Goal: Transaction & Acquisition: Purchase product/service

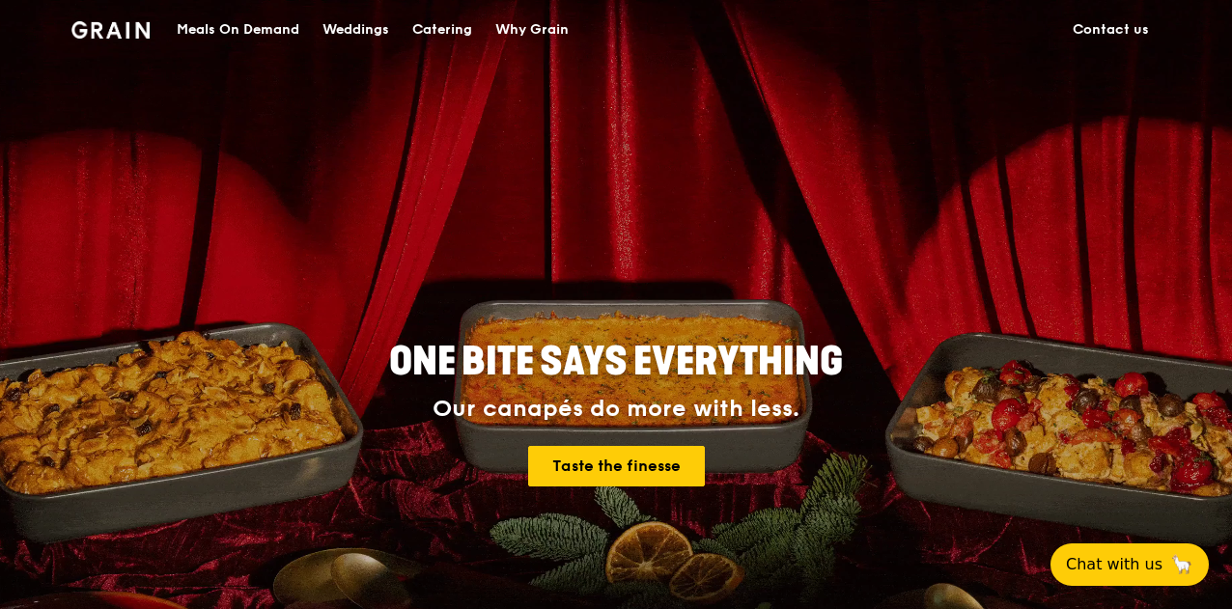
click at [459, 31] on div "Catering" at bounding box center [442, 30] width 60 height 58
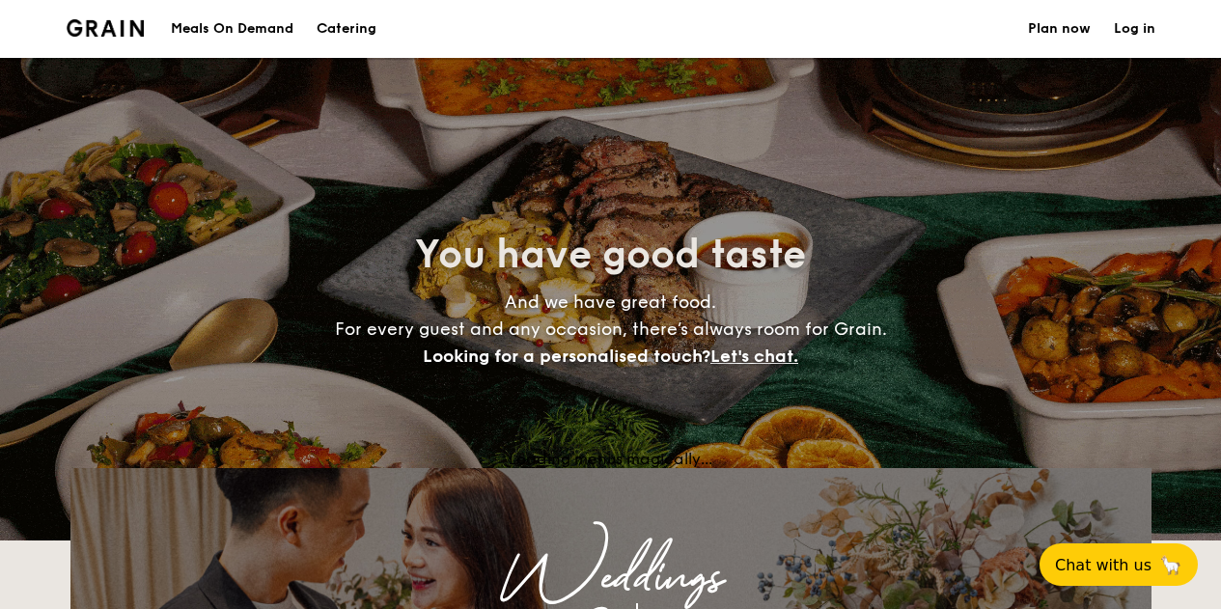
select select
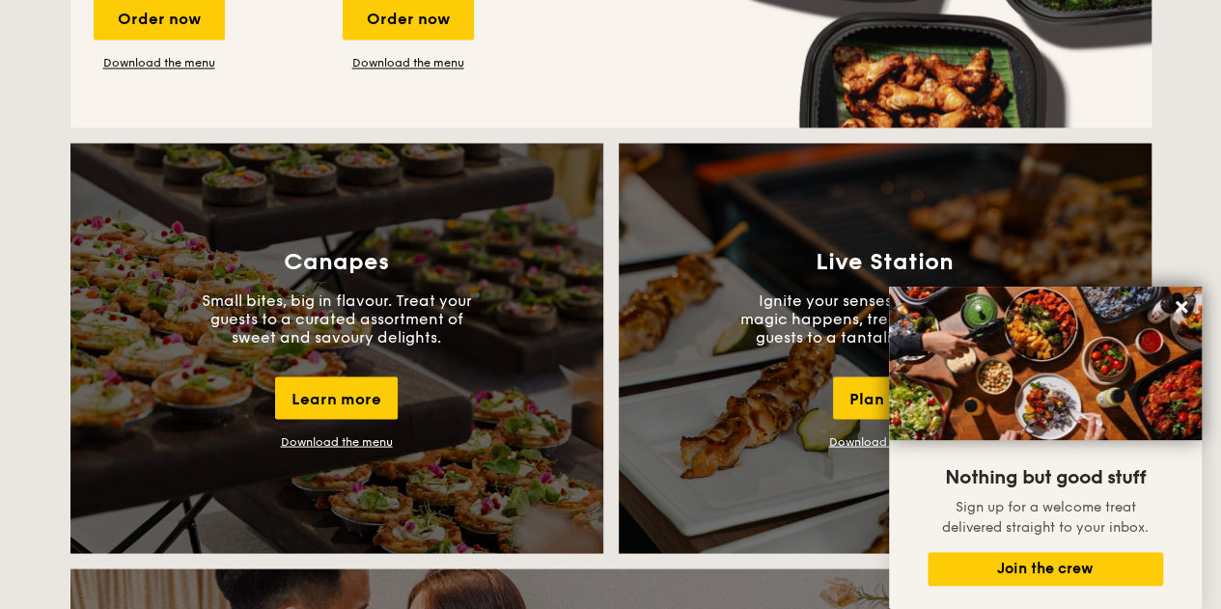
scroll to position [1587, 0]
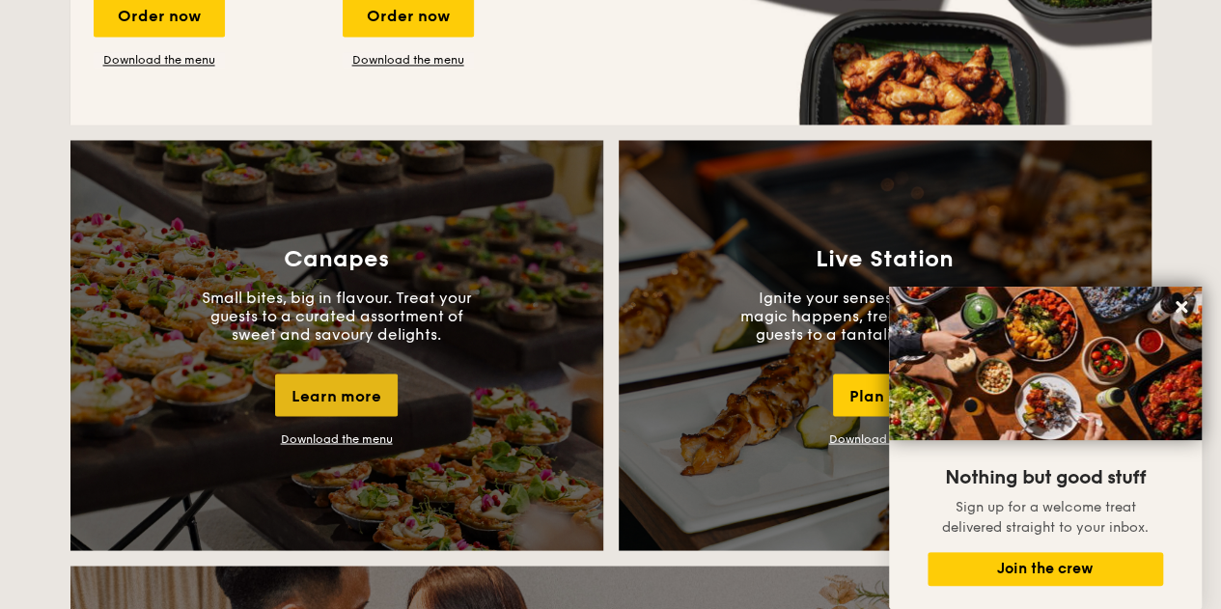
click at [313, 403] on div "Learn more" at bounding box center [336, 395] width 123 height 42
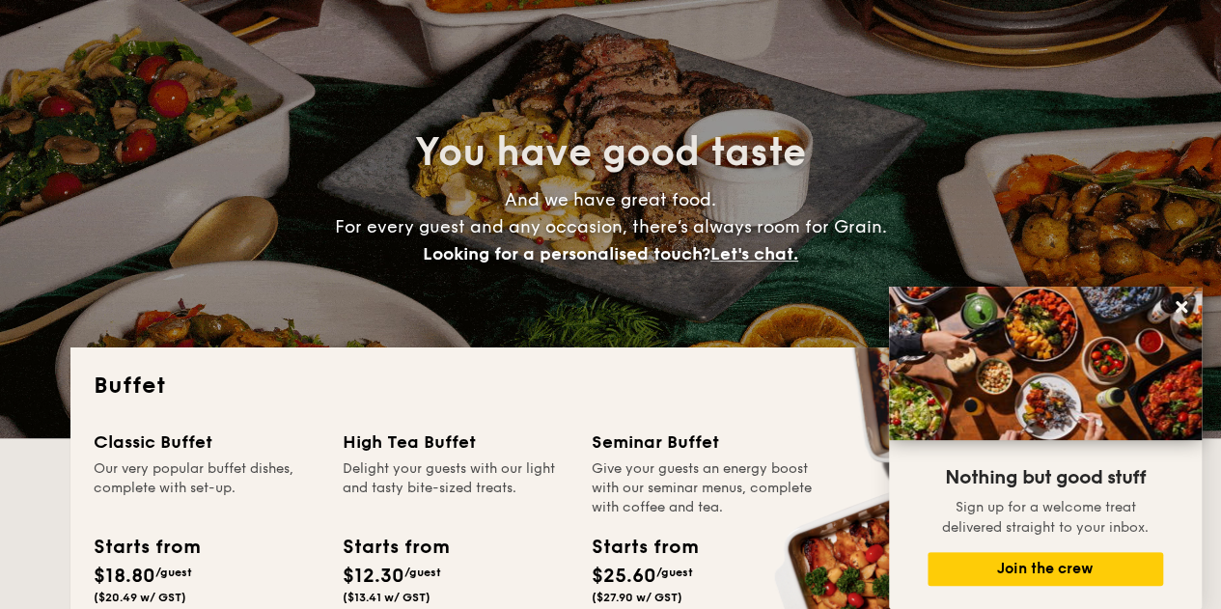
scroll to position [0, 0]
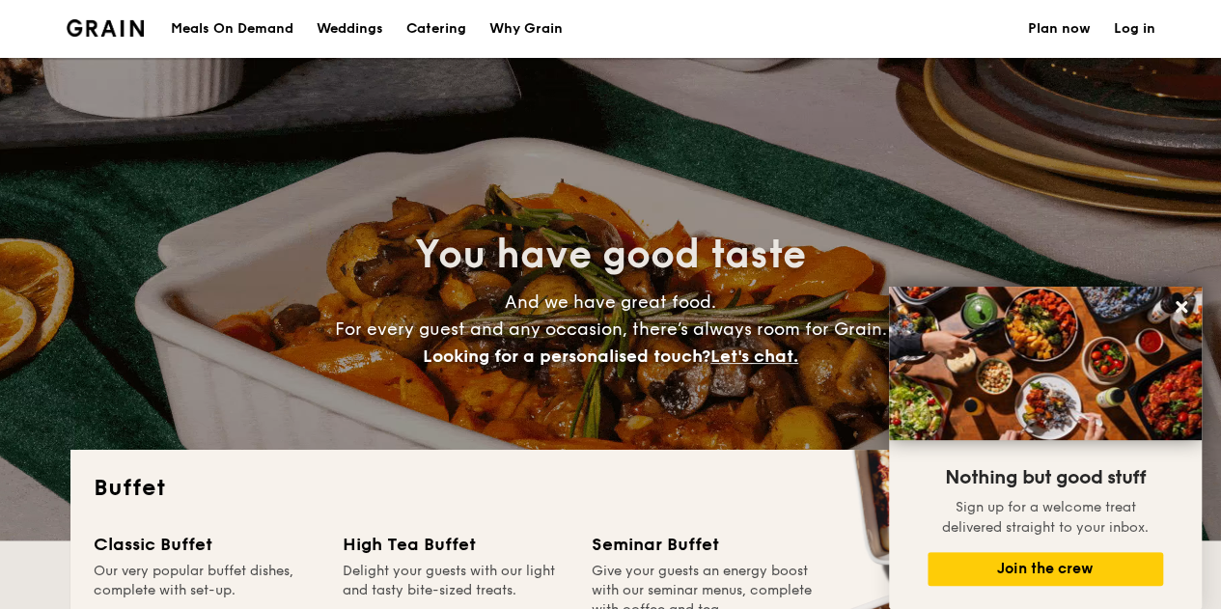
click at [450, 24] on h1 "Catering" at bounding box center [436, 29] width 60 height 58
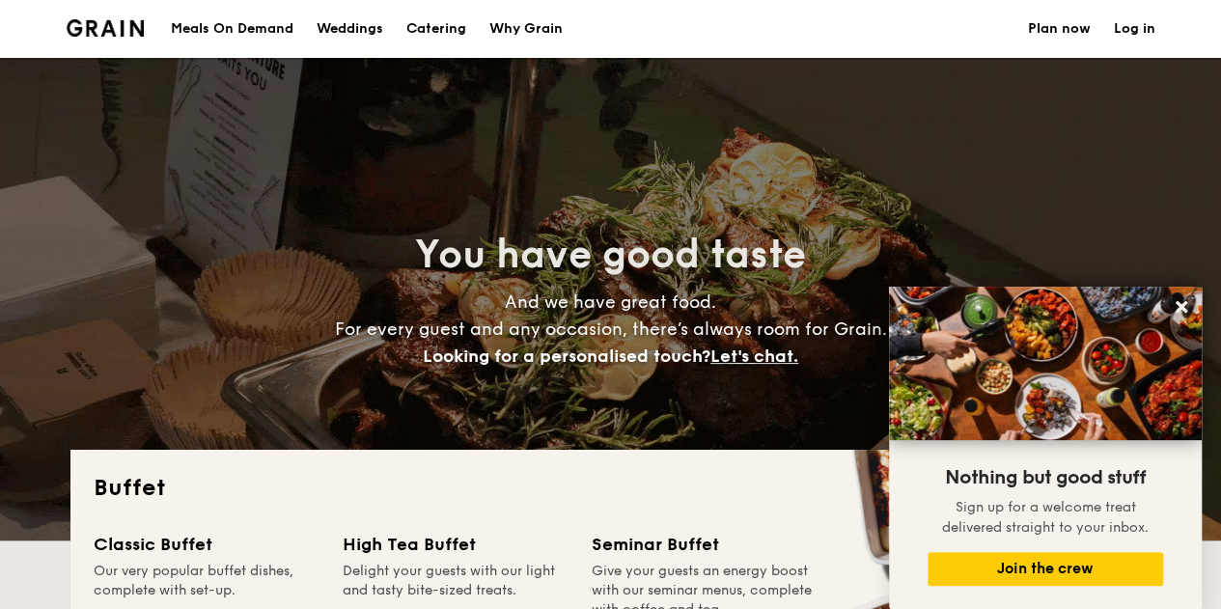
click at [259, 20] on div "Meals On Demand" at bounding box center [232, 29] width 123 height 58
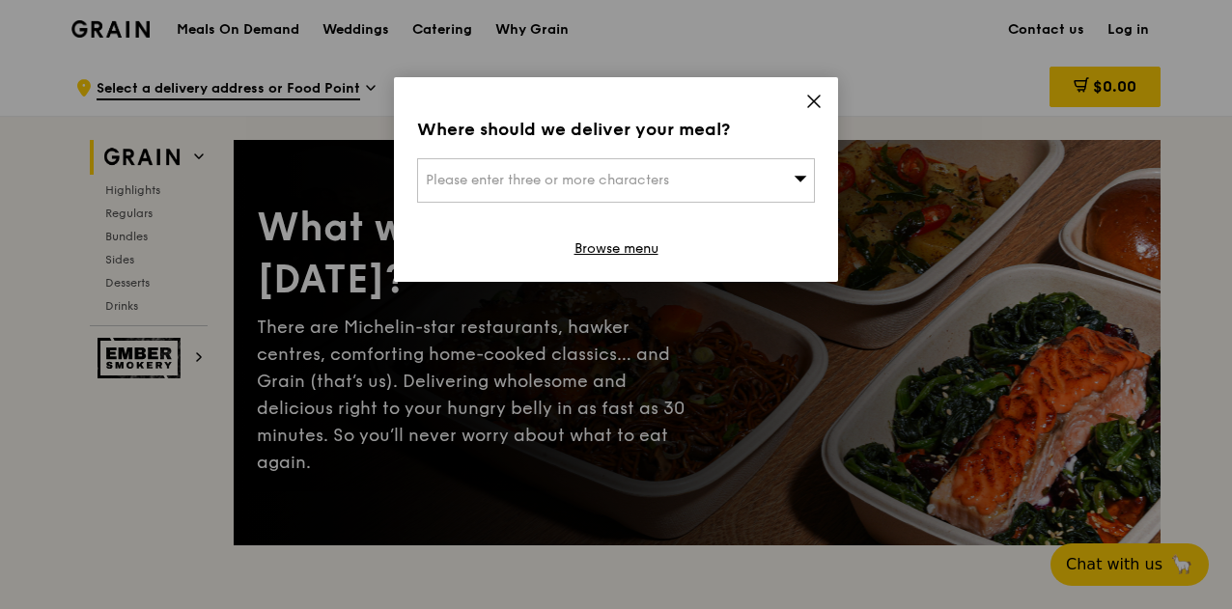
click at [811, 97] on icon at bounding box center [814, 102] width 12 height 12
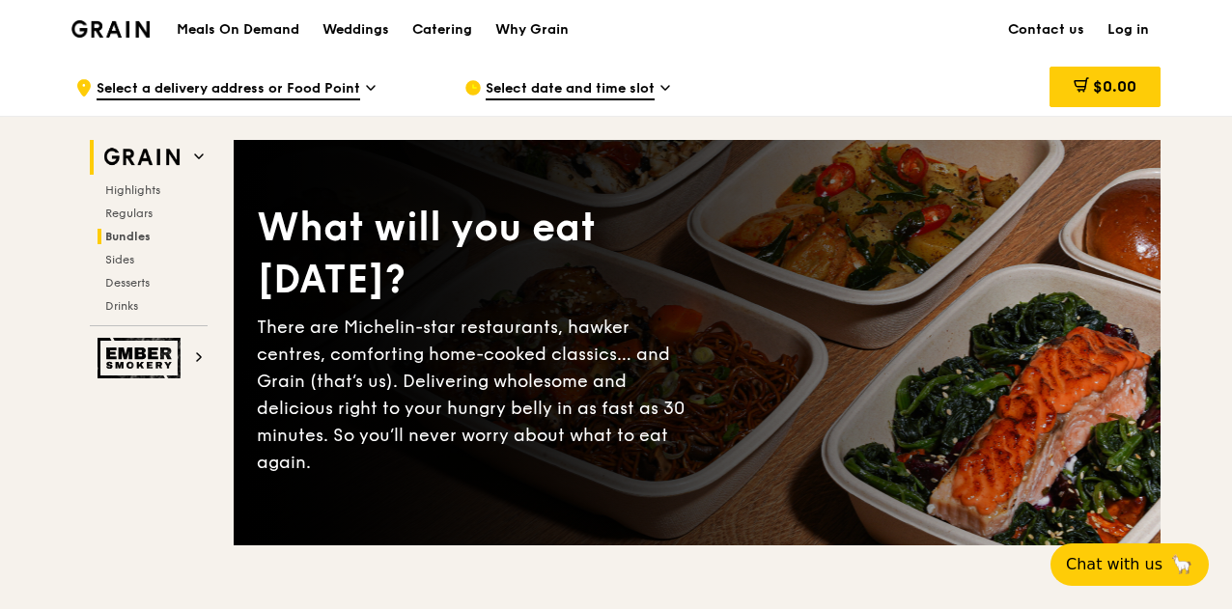
click at [131, 233] on span "Bundles" at bounding box center [127, 237] width 45 height 14
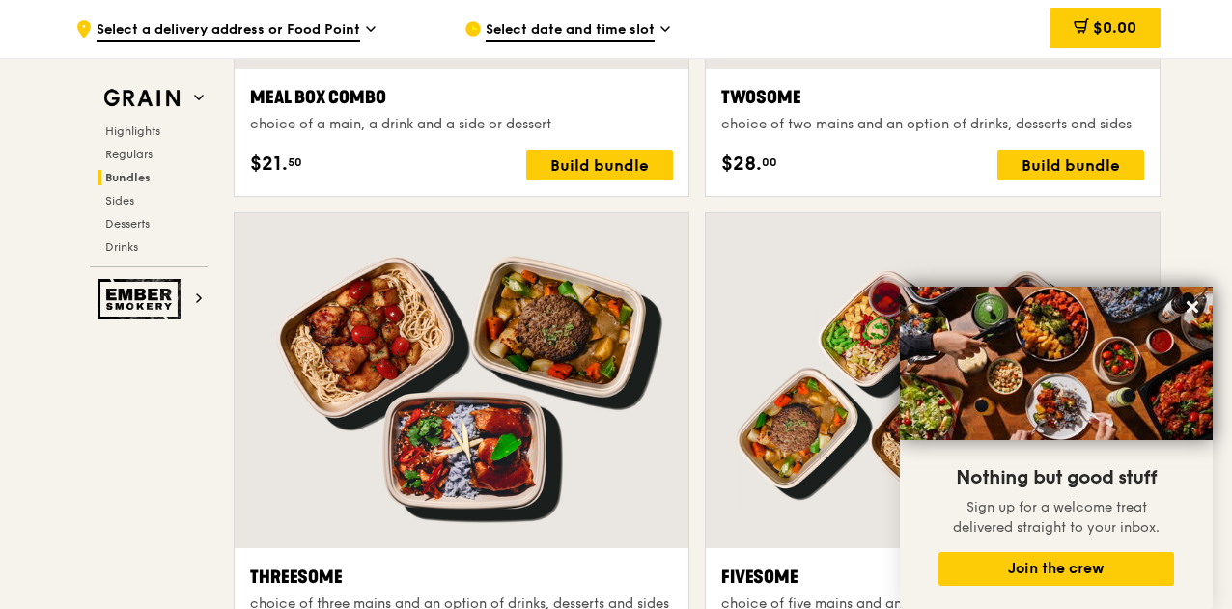
scroll to position [3424, 0]
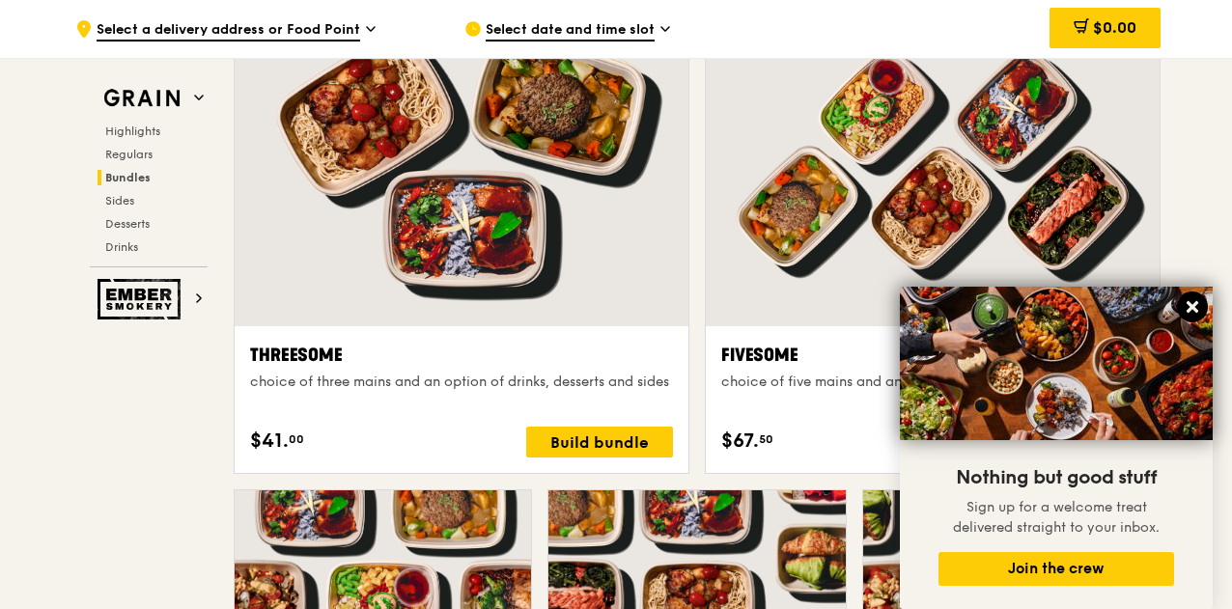
click at [1189, 312] on icon at bounding box center [1192, 307] width 12 height 12
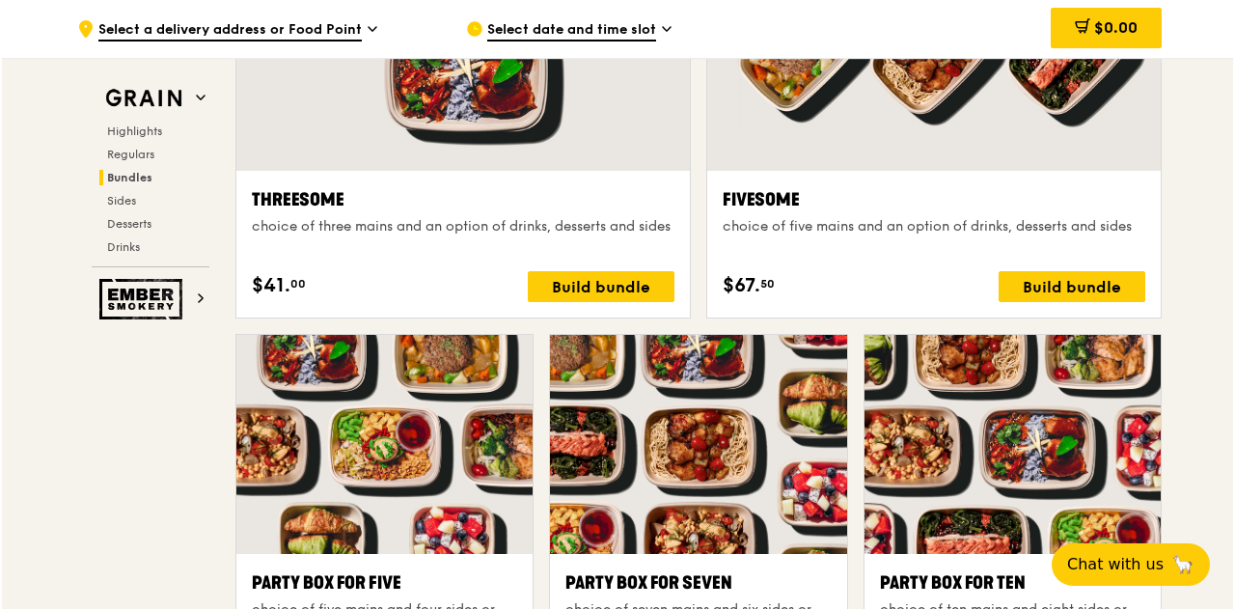
scroll to position [3810, 0]
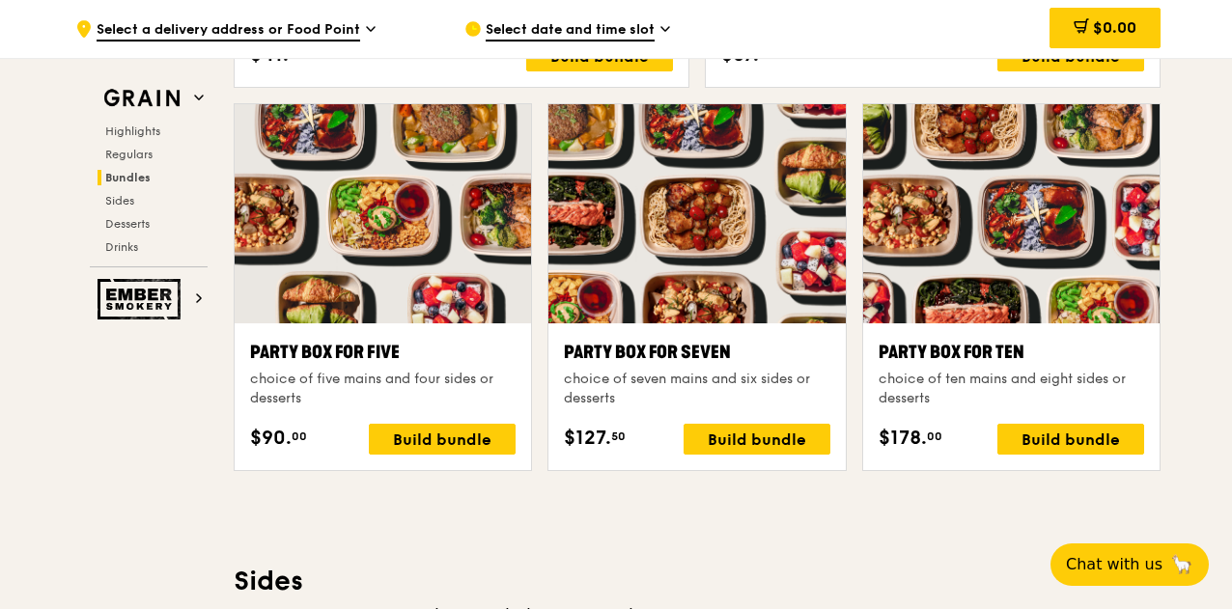
click at [1057, 163] on div at bounding box center [1011, 213] width 296 height 219
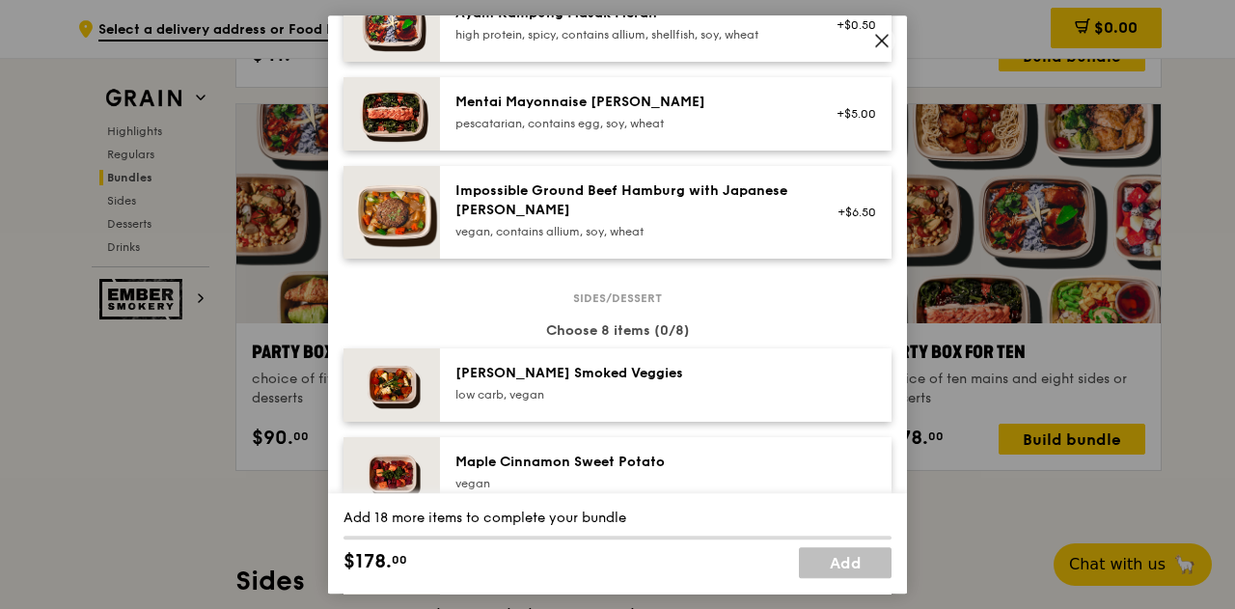
scroll to position [772, 0]
